Goal: Find specific page/section: Find specific page/section

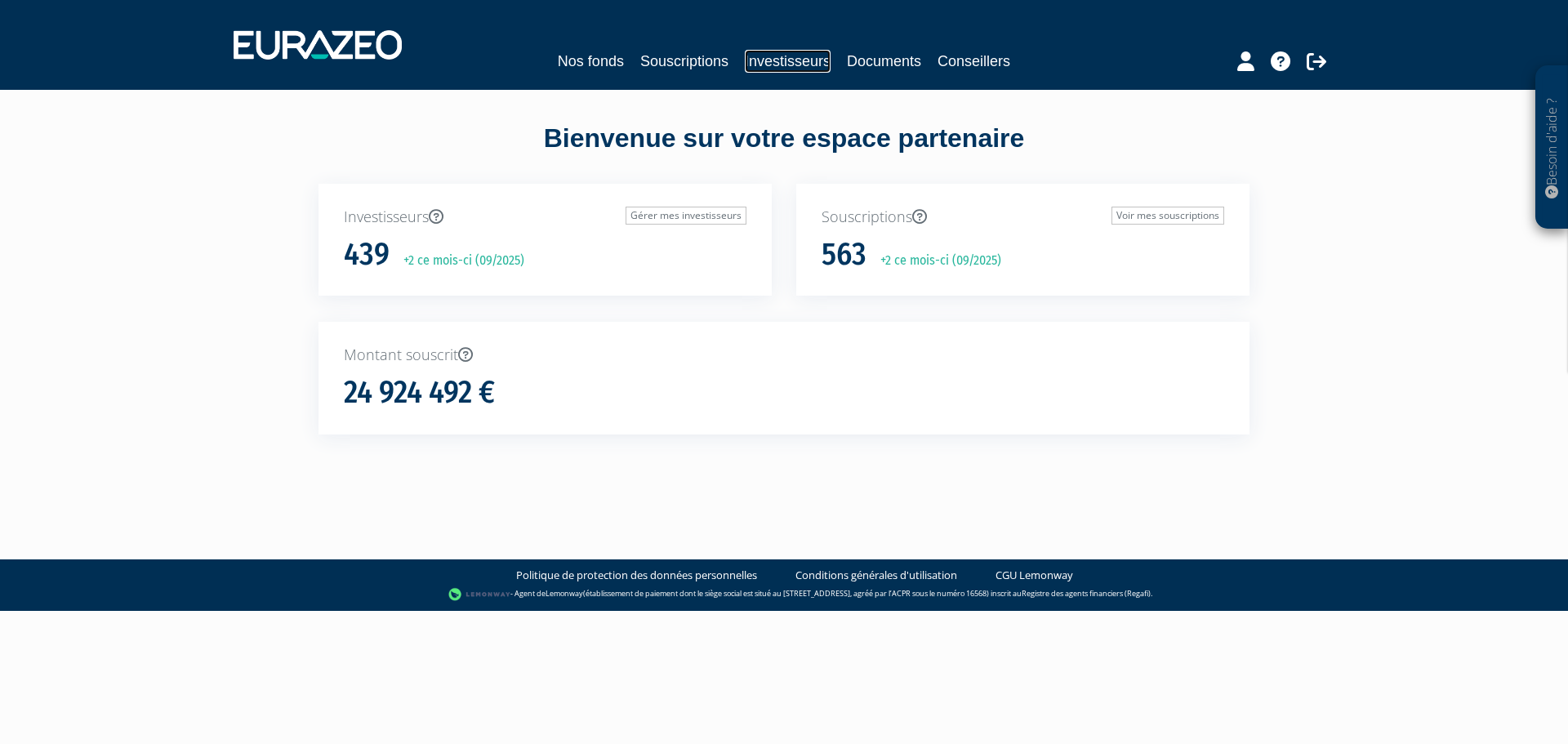
click at [777, 59] on link "Investisseurs" at bounding box center [788, 61] width 85 height 23
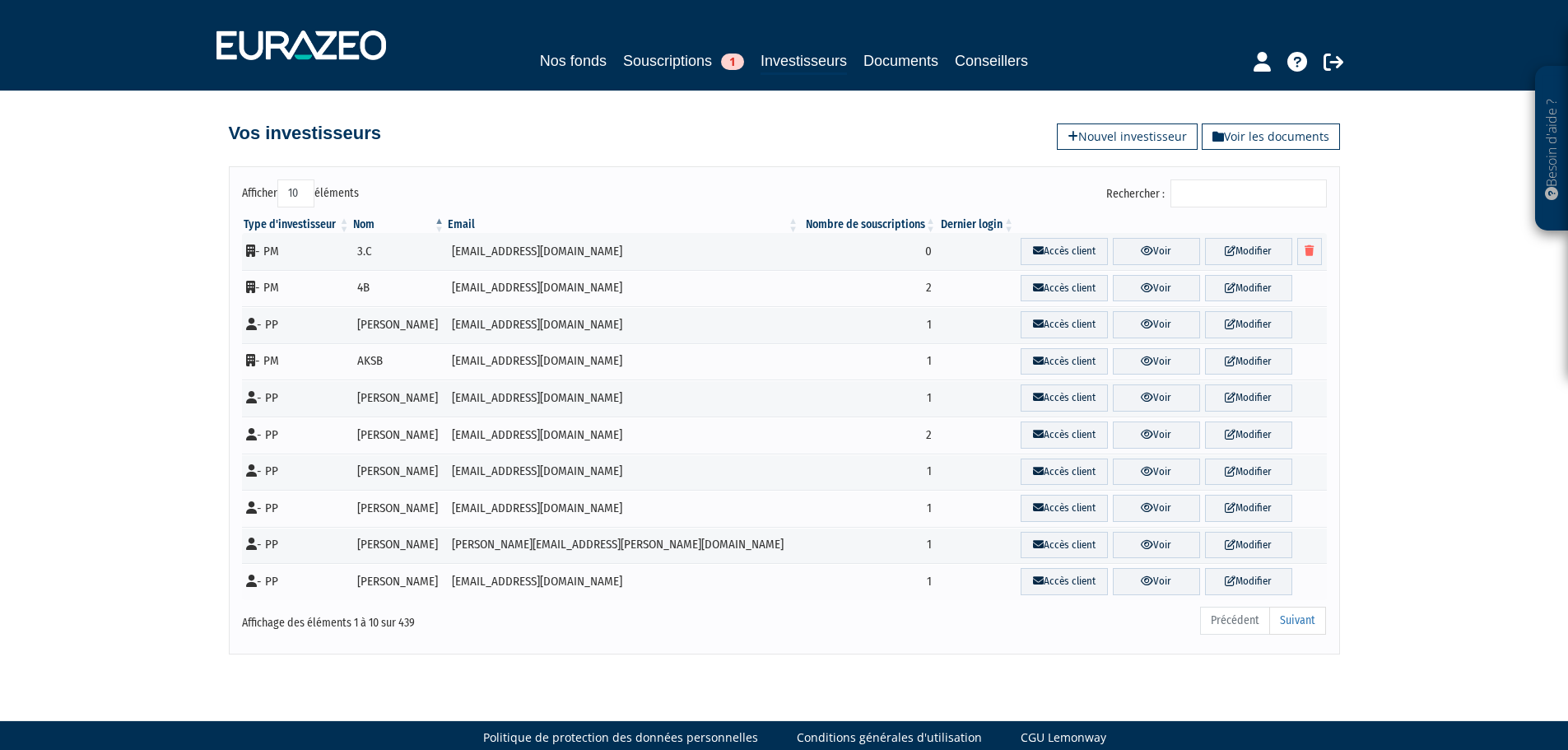
click at [1206, 191] on input "Rechercher :" at bounding box center [1249, 193] width 156 height 28
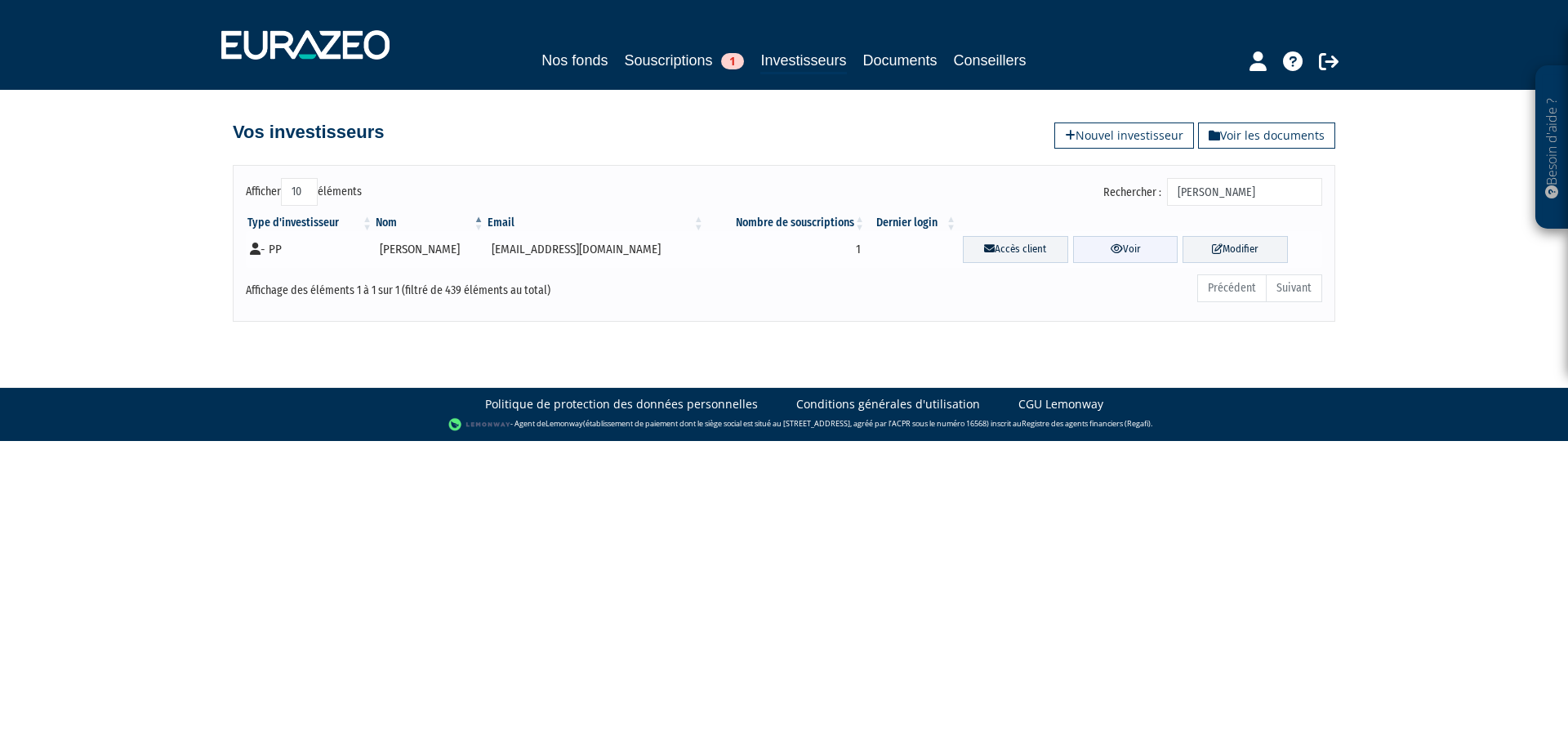
type input "[PERSON_NAME]"
click at [1128, 250] on link "Voir" at bounding box center [1126, 249] width 105 height 27
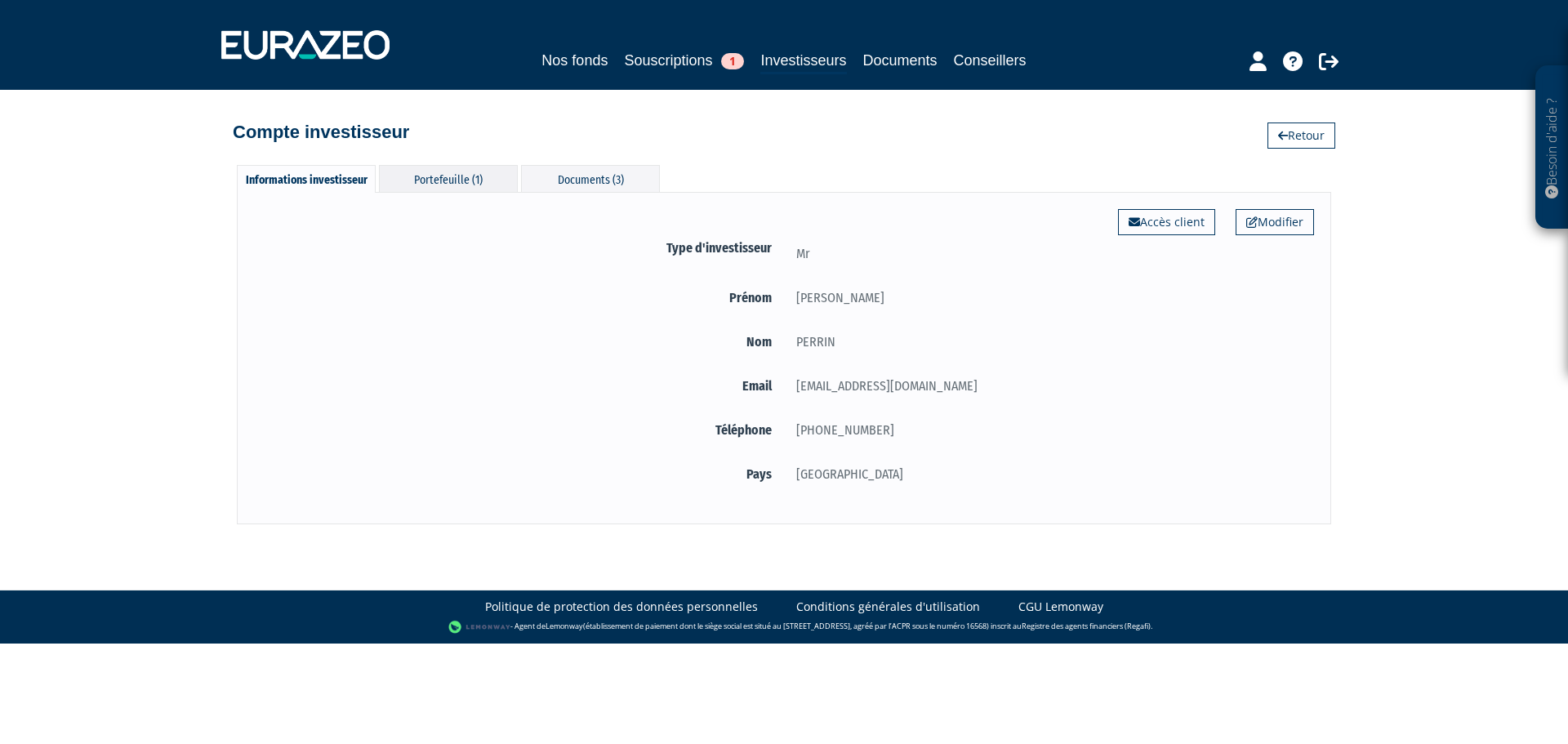
click at [433, 182] on div "Portefeuille (1)" at bounding box center [448, 178] width 139 height 27
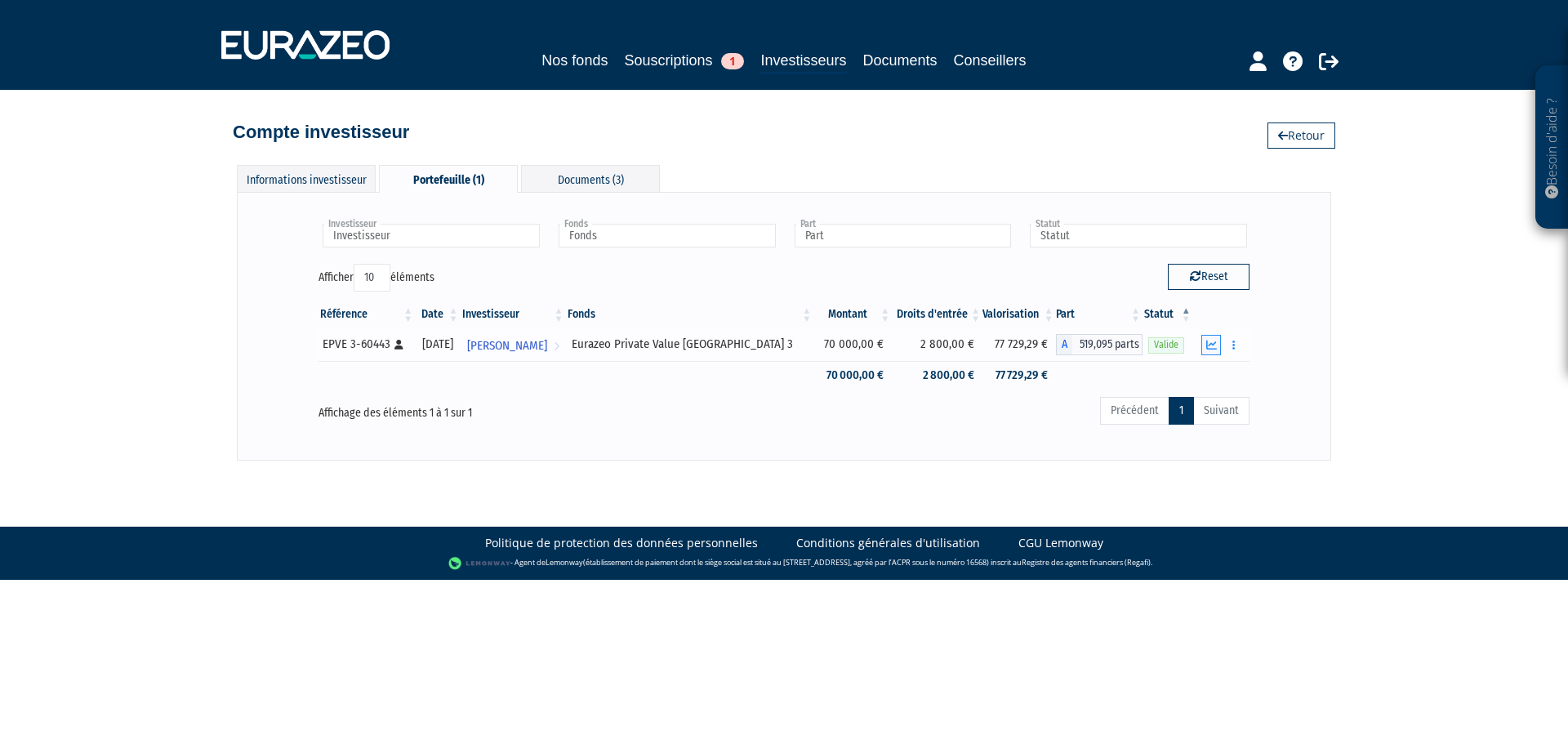
click at [1205, 342] on button "button" at bounding box center [1212, 344] width 19 height 20
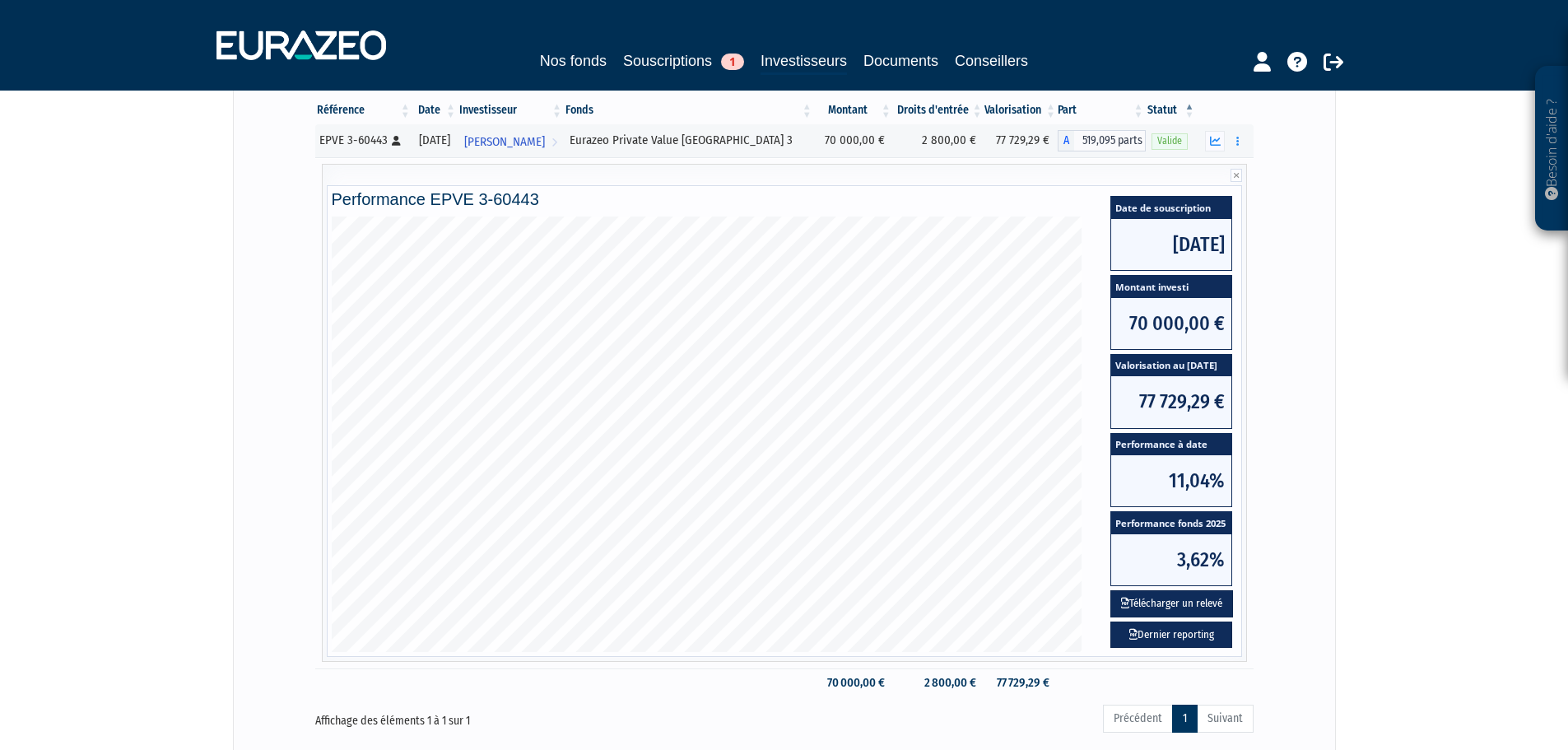
scroll to position [207, 0]
